Goal: Task Accomplishment & Management: Complete application form

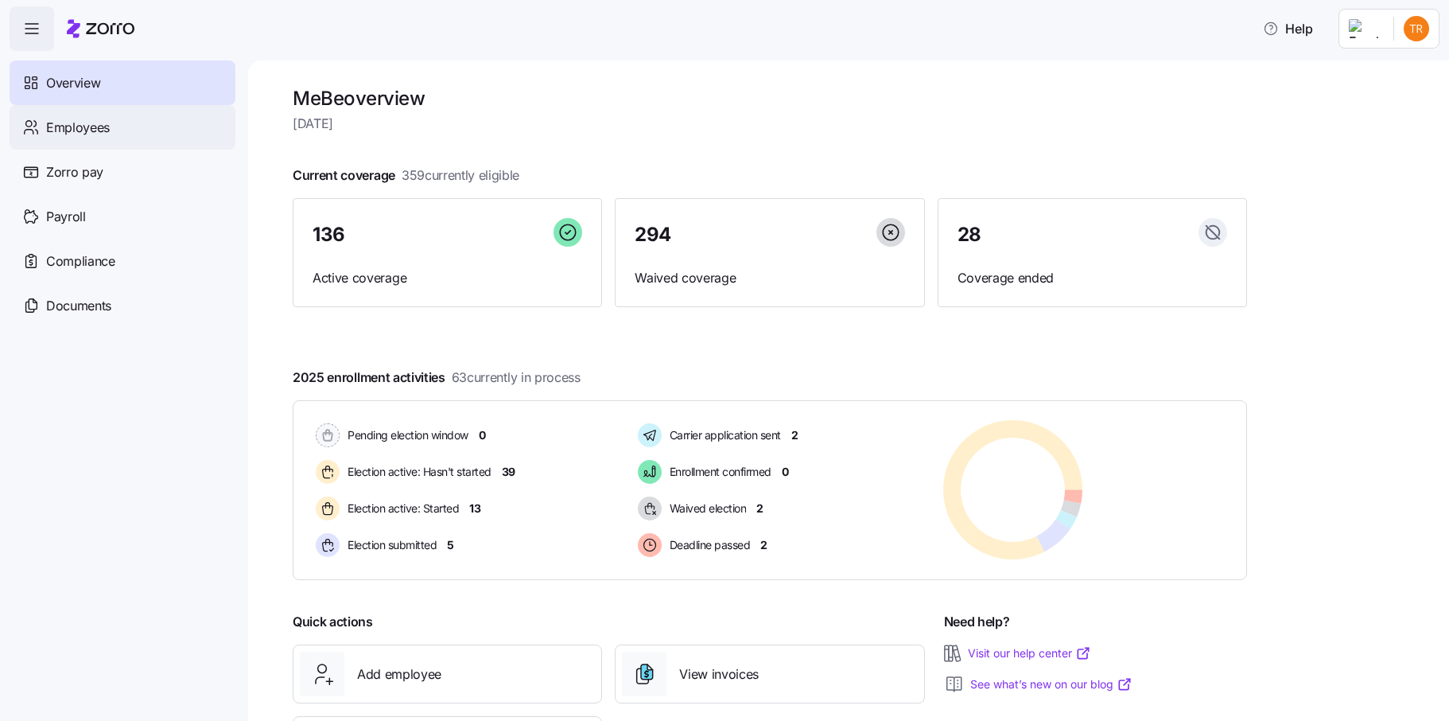
click at [68, 127] on span "Employees" at bounding box center [78, 128] width 64 height 20
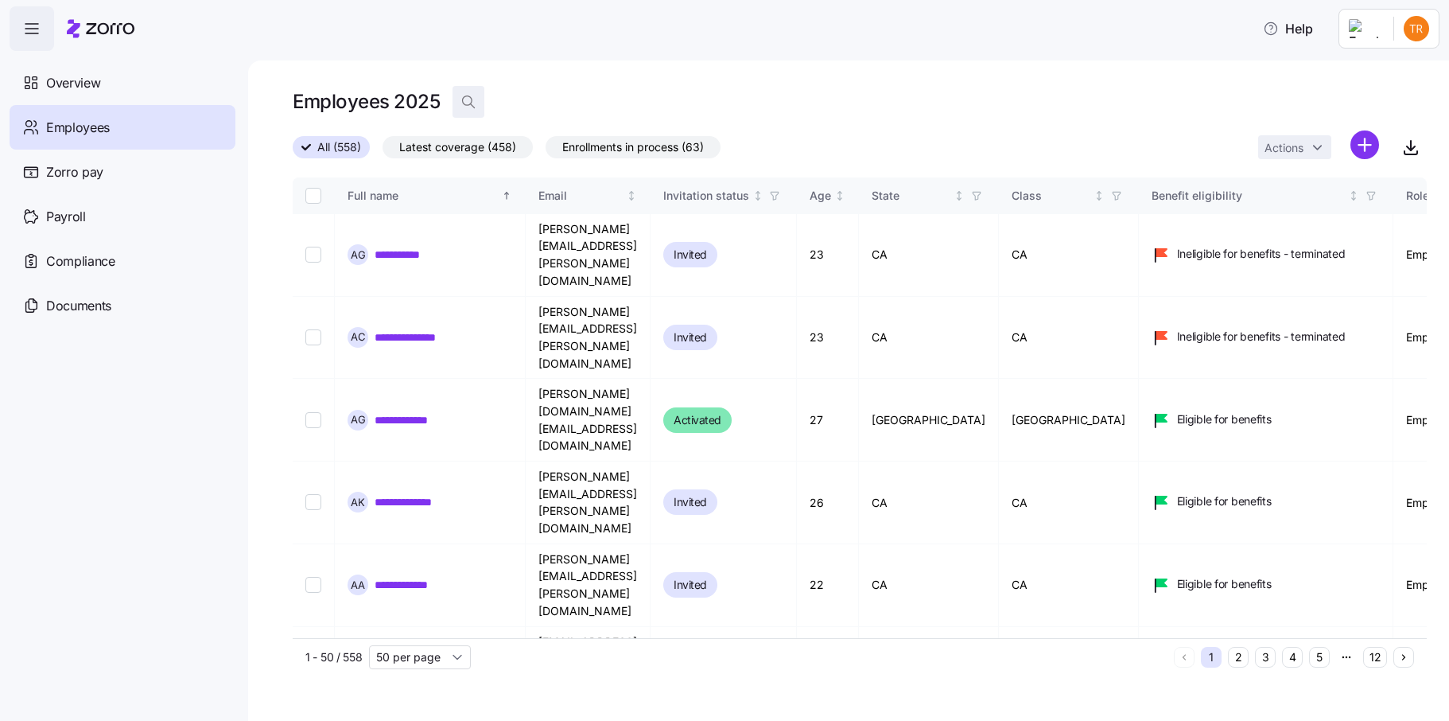
click at [464, 101] on icon "button" at bounding box center [469, 102] width 16 height 16
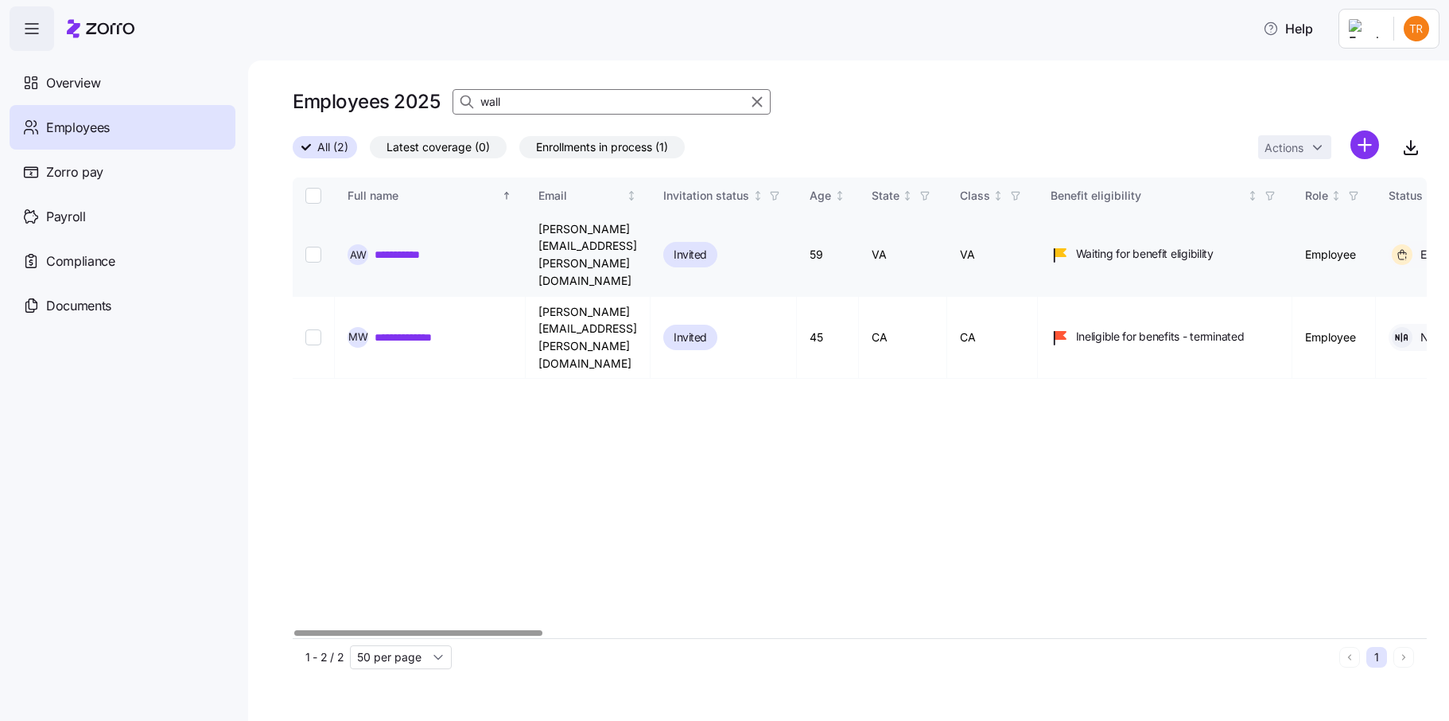
type input "wall"
click at [314, 247] on input "Select record 1" at bounding box center [313, 255] width 16 height 16
checkbox input "true"
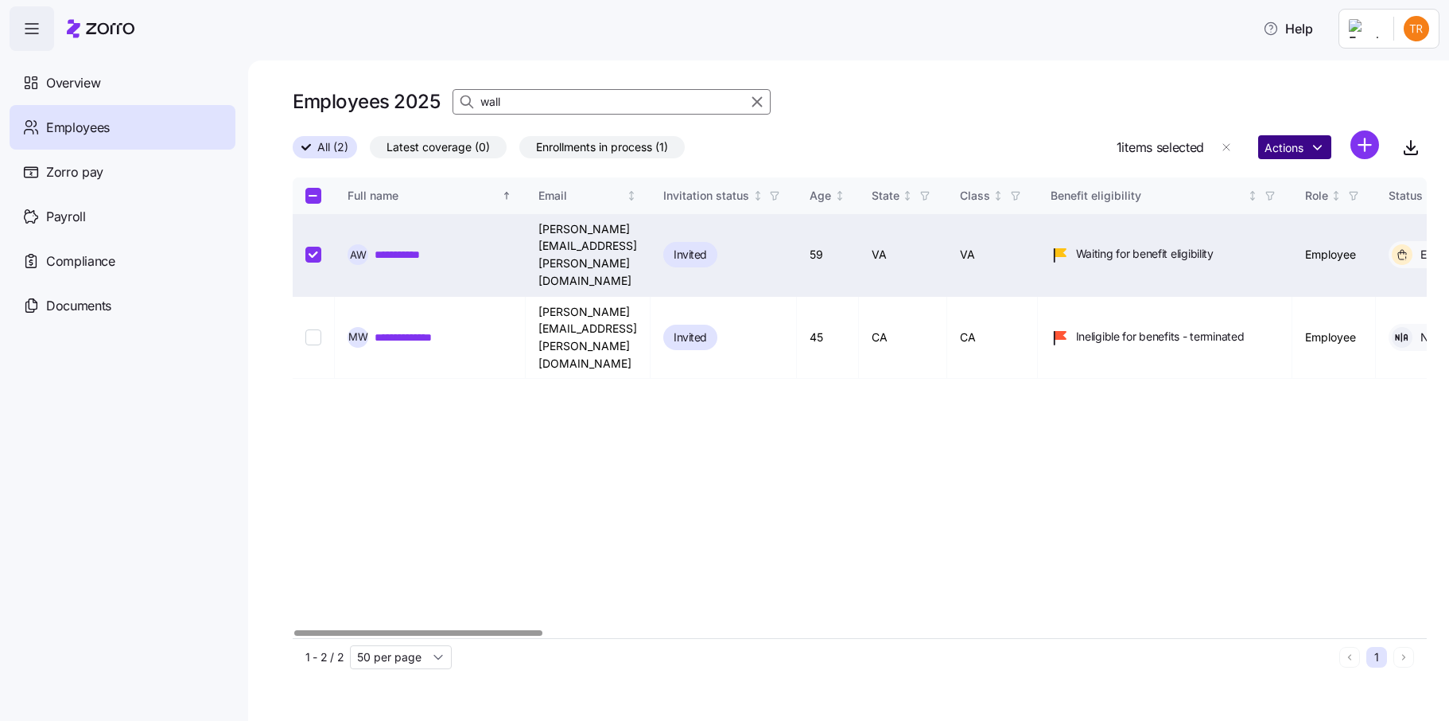
click at [1278, 150] on html "**********" at bounding box center [724, 355] width 1449 height 711
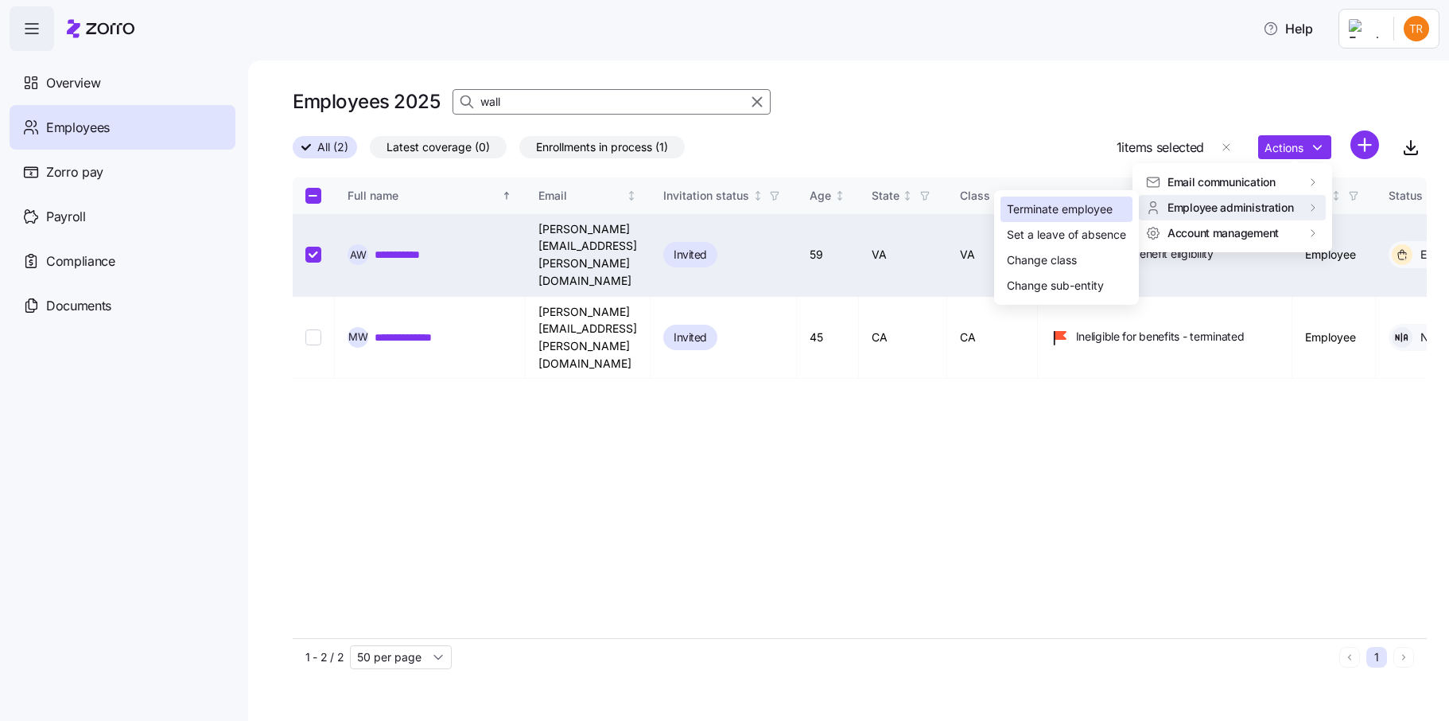
click at [1075, 202] on div "Terminate employee" at bounding box center [1060, 208] width 106 height 17
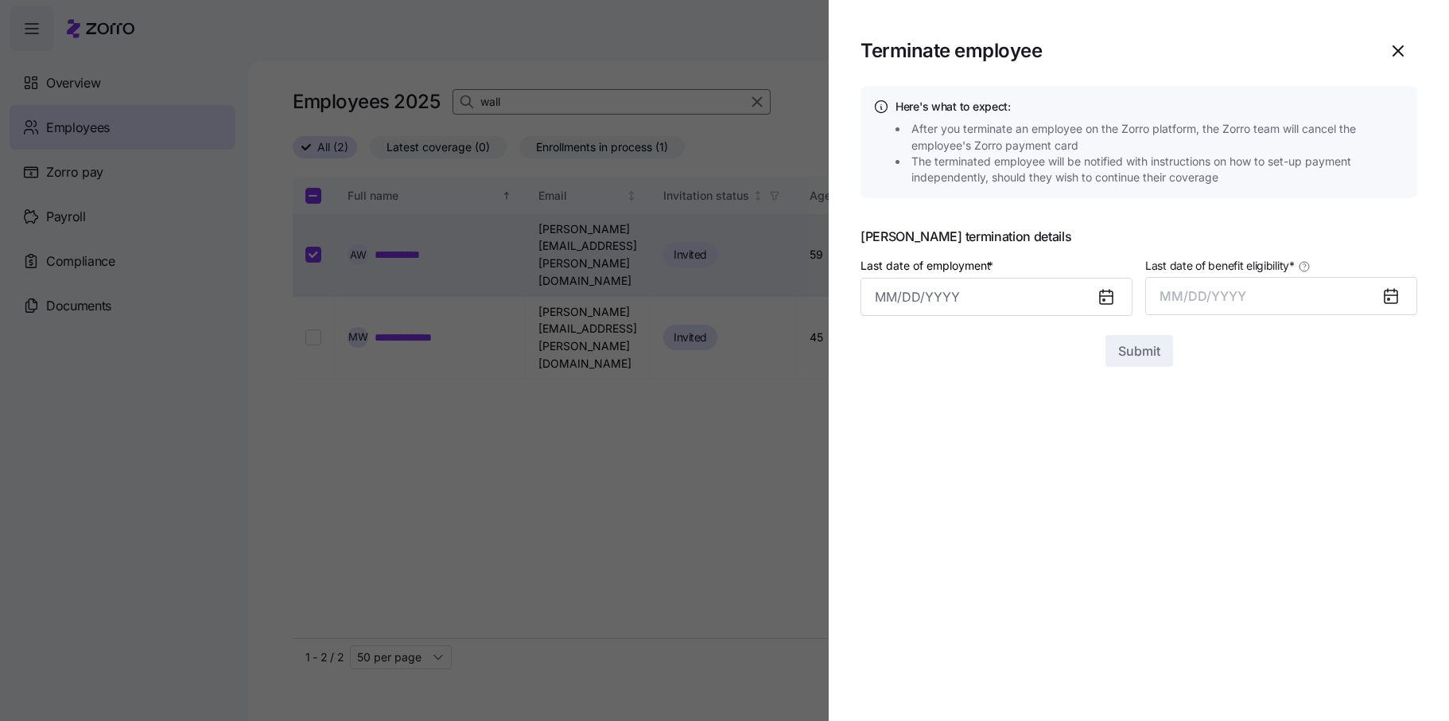
click at [1100, 298] on icon at bounding box center [1106, 297] width 13 height 13
click at [985, 297] on input "Last date of employment *" at bounding box center [997, 297] width 272 height 38
click at [1009, 426] on button "2" at bounding box center [1011, 428] width 38 height 38
type input "[DATE]"
click at [1230, 292] on span "MM/DD/YYYY" at bounding box center [1203, 296] width 87 height 16
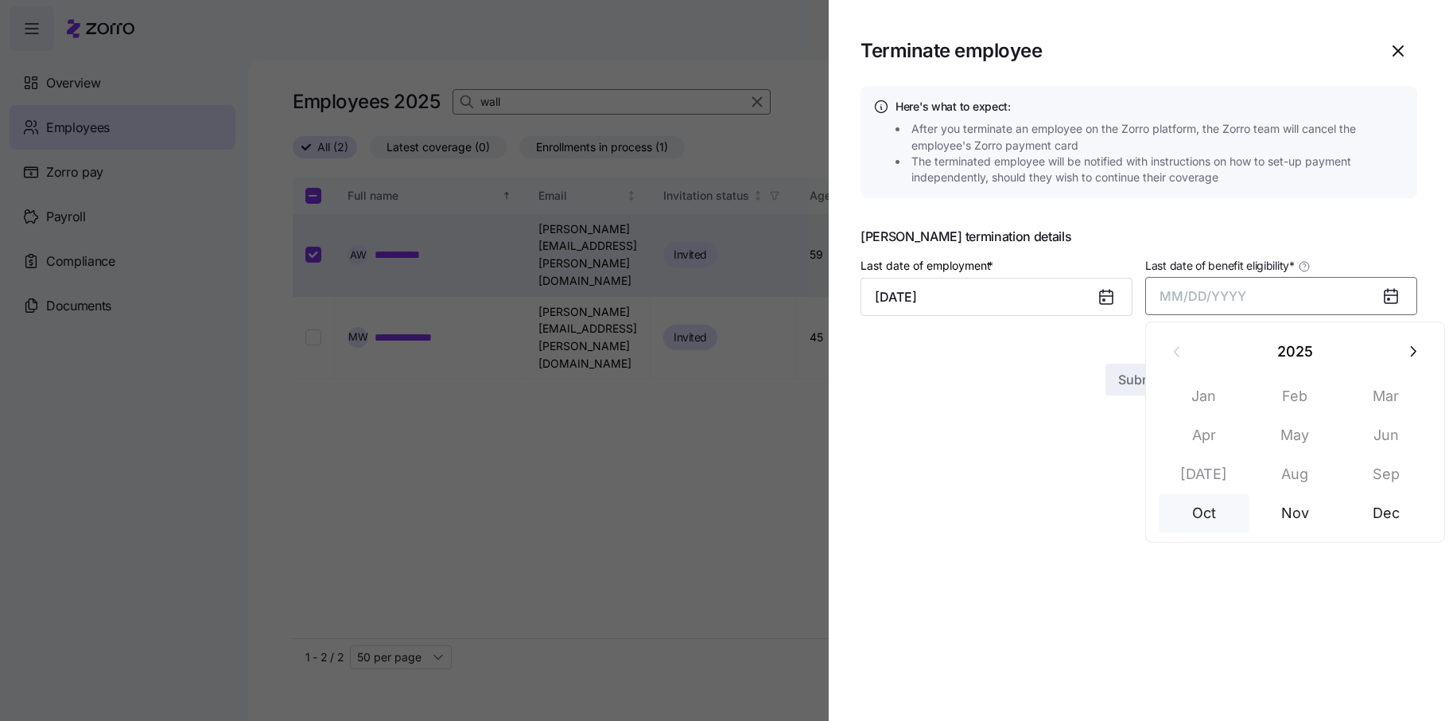
click at [1194, 514] on button "Oct" at bounding box center [1204, 513] width 91 height 38
click at [1136, 353] on span "Submit" at bounding box center [1139, 350] width 42 height 19
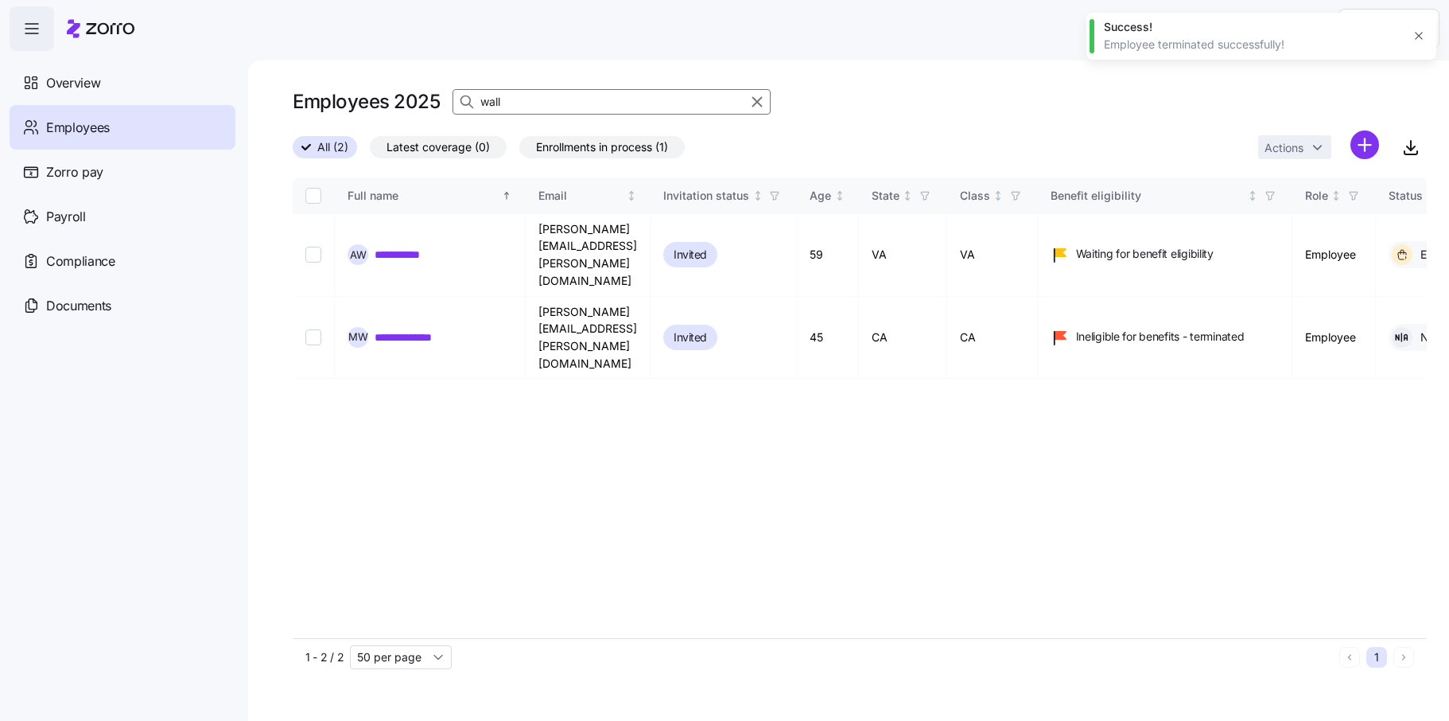
checkbox input "false"
